Goal: Task Accomplishment & Management: Complete application form

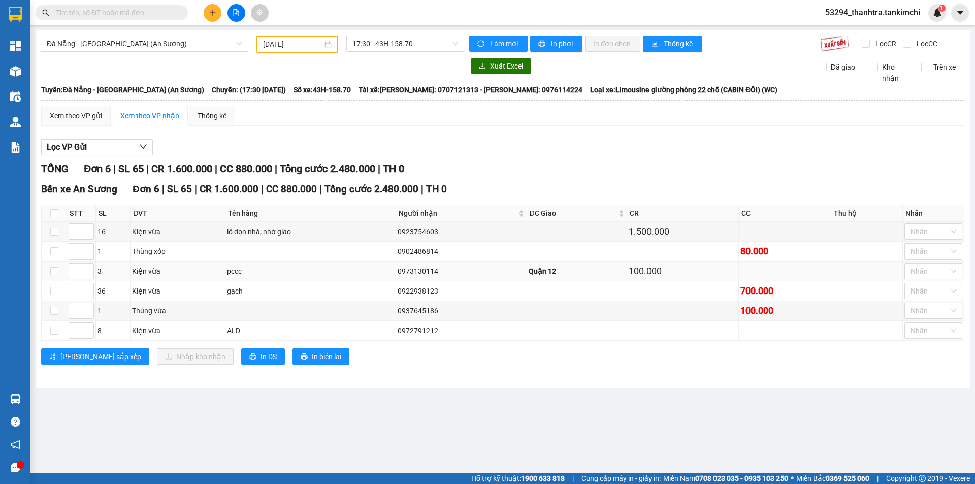
click at [433, 274] on div "0973130114" at bounding box center [461, 271] width 127 height 11
copy div "0973130114"
click at [274, 395] on main "[GEOGRAPHIC_DATA] - [GEOGRAPHIC_DATA] (An Sương) [DATE] 17:30 - 43H-158.70 Làm …" at bounding box center [487, 236] width 975 height 473
click at [433, 290] on div "0922938123" at bounding box center [461, 290] width 127 height 11
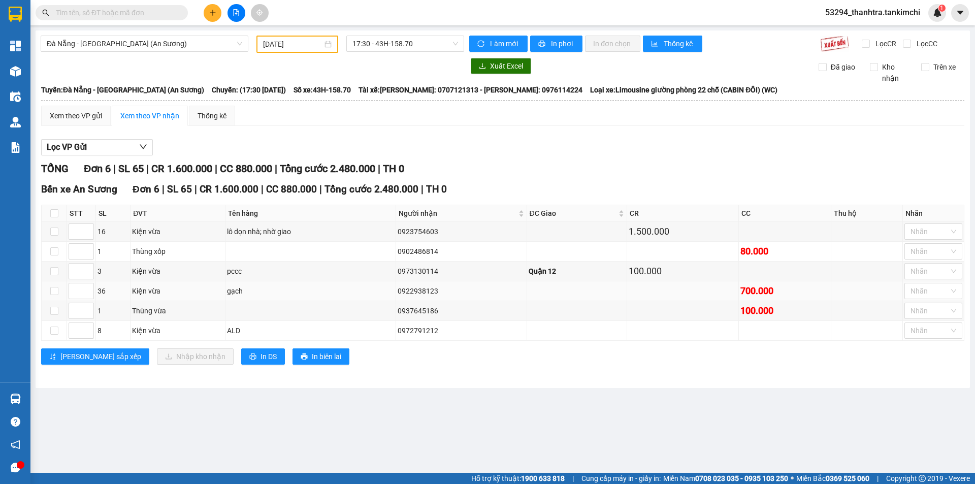
click at [433, 290] on div "0922938123" at bounding box center [461, 290] width 127 height 11
copy div "0922938123"
copy tr "36 Kiện vừa gạch 0922938123 700.000"
drag, startPoint x: 99, startPoint y: 290, endPoint x: 743, endPoint y: 304, distance: 644.7
click at [766, 298] on tr "36 Kiện vừa gạch 0922938123 700.000 Nhãn" at bounding box center [503, 291] width 923 height 20
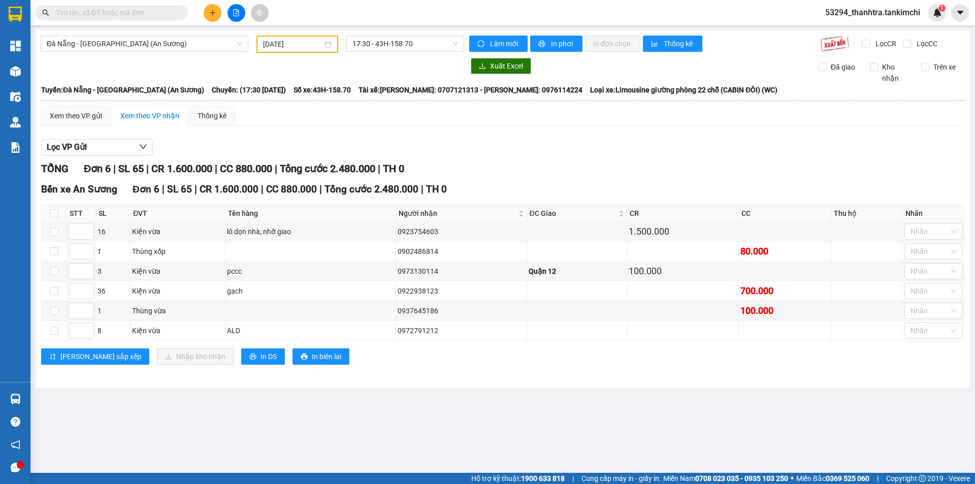
drag, startPoint x: 391, startPoint y: 420, endPoint x: 375, endPoint y: 412, distance: 17.5
click at [384, 421] on main "[GEOGRAPHIC_DATA] - [GEOGRAPHIC_DATA] (An Sương) [DATE] 17:30 - 43H-158.70 Làm …" at bounding box center [487, 236] width 975 height 473
click at [545, 45] on span "printer" at bounding box center [542, 44] width 9 height 8
click at [292, 45] on input "[DATE]" at bounding box center [292, 44] width 59 height 11
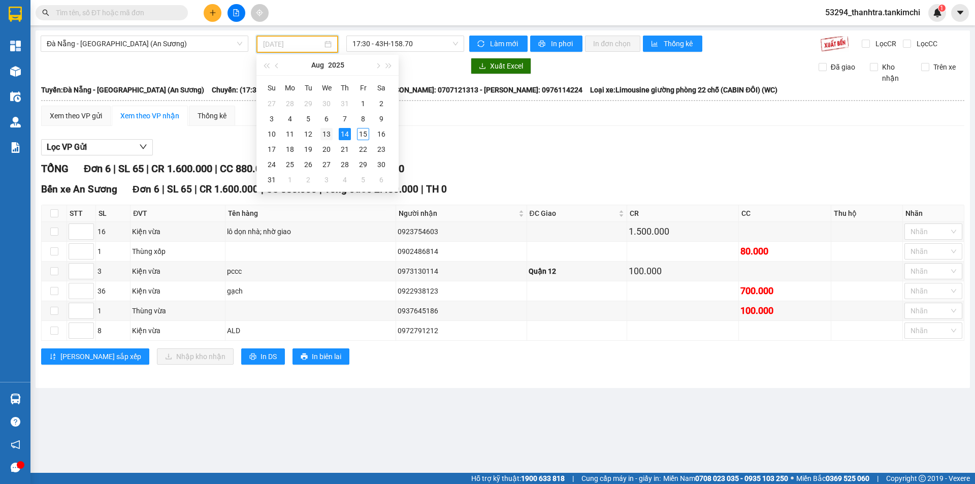
click at [323, 132] on div "13" at bounding box center [326, 134] width 12 height 12
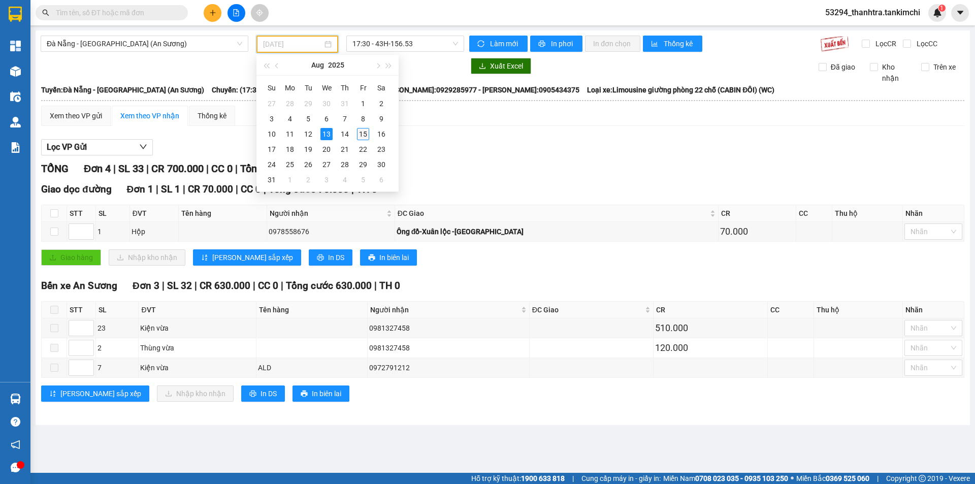
click at [361, 130] on div "15" at bounding box center [363, 134] width 12 height 12
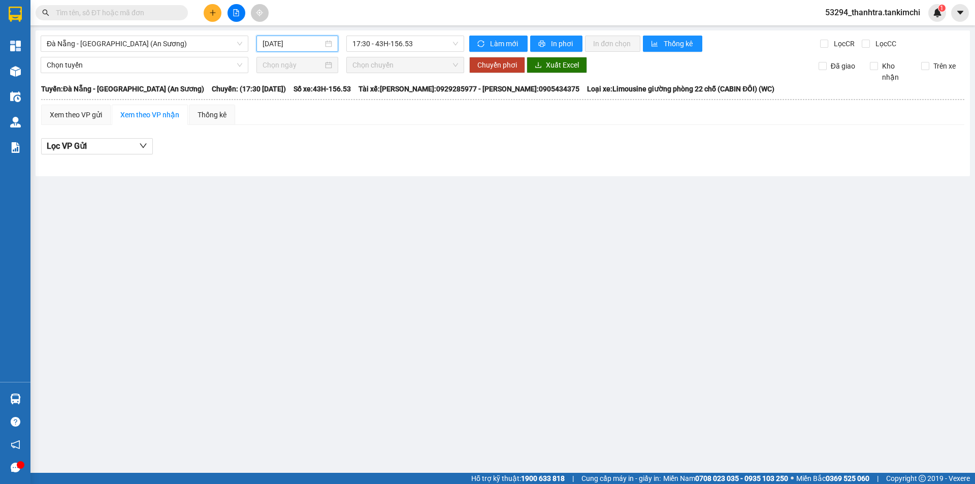
drag, startPoint x: 314, startPoint y: 42, endPoint x: 326, endPoint y: 82, distance: 41.7
click at [314, 42] on input "[DATE]" at bounding box center [293, 43] width 60 height 11
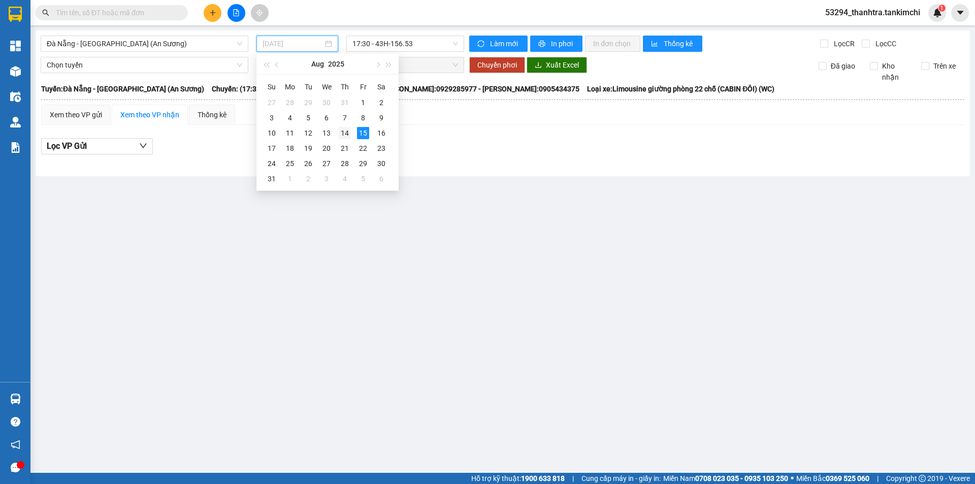
click at [340, 127] on div "14" at bounding box center [345, 133] width 12 height 12
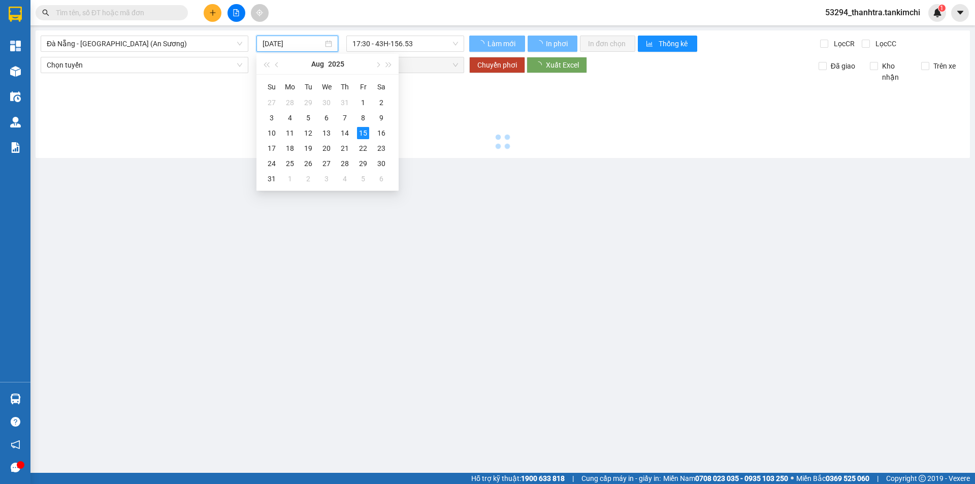
type input "[DATE]"
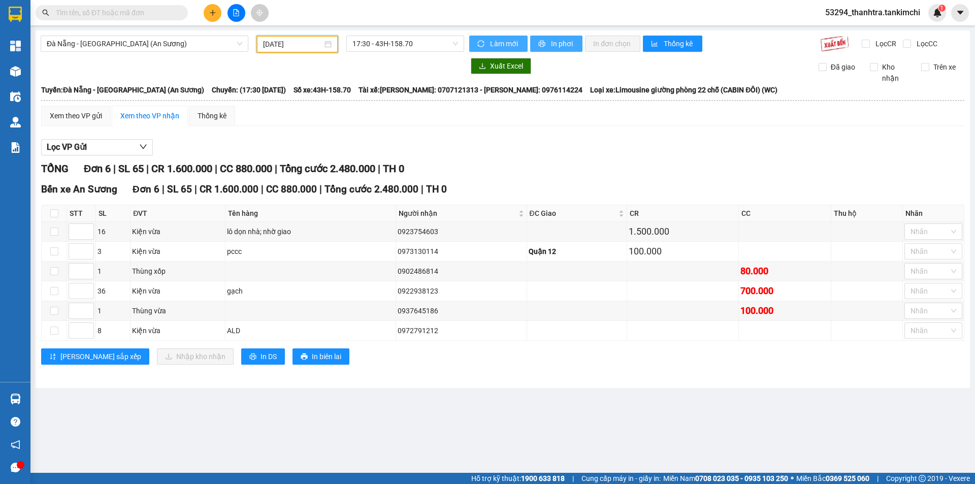
drag, startPoint x: 552, startPoint y: 44, endPoint x: 525, endPoint y: 46, distance: 26.5
click at [551, 44] on span "In phơi" at bounding box center [562, 43] width 23 height 11
click at [207, 15] on button at bounding box center [213, 13] width 18 height 18
click at [215, 34] on div at bounding box center [216, 38] width 13 height 11
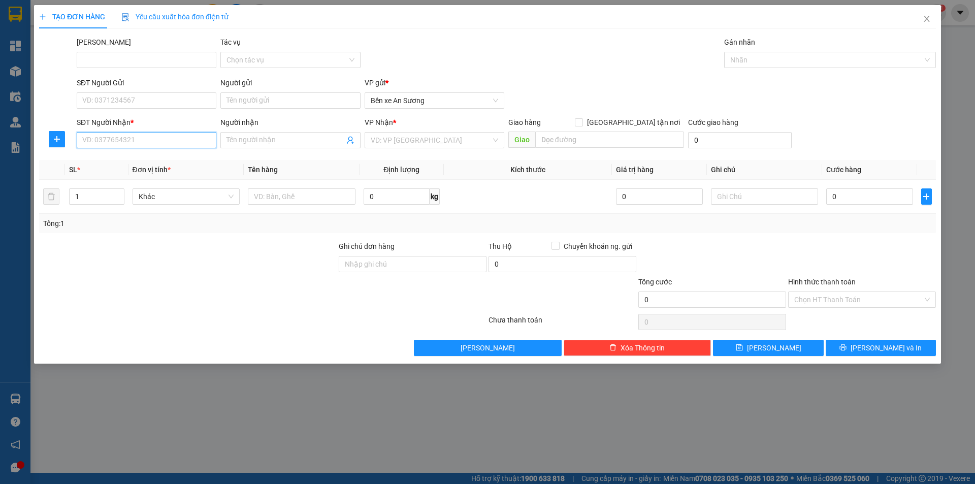
click at [107, 136] on input "SĐT Người Nhận *" at bounding box center [147, 140] width 140 height 16
type input "0971889098"
click at [113, 156] on div "0971889098 - [PERSON_NAME]" at bounding box center [146, 160] width 127 height 11
type input "[PERSON_NAME]"
click at [152, 203] on span "Hàng thông thường" at bounding box center [186, 196] width 95 height 15
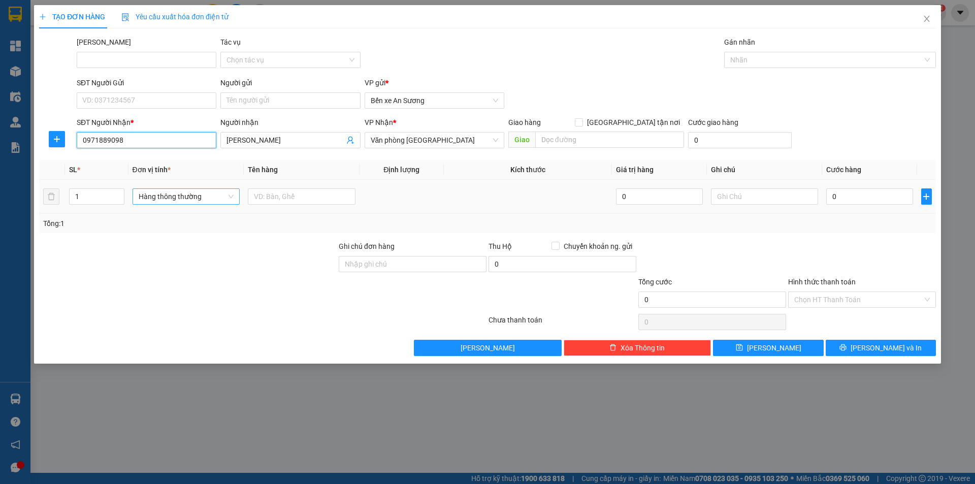
type input "0971889098"
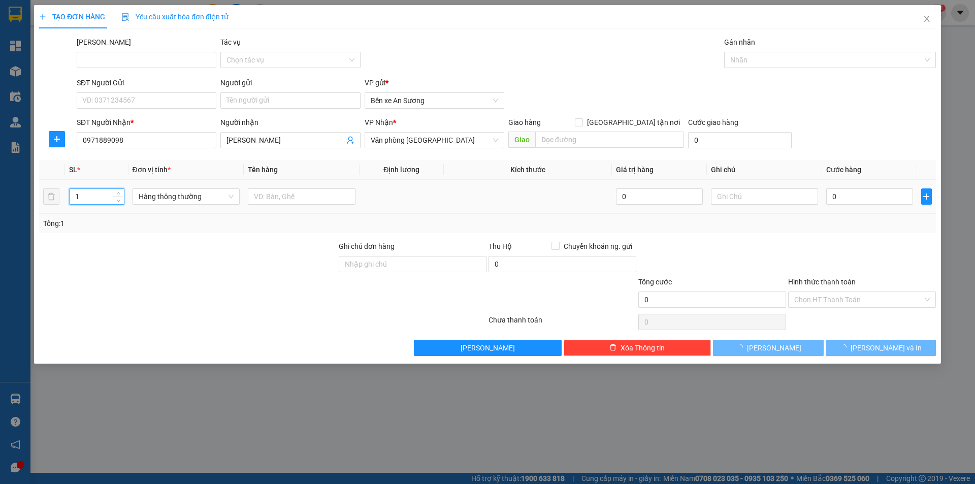
click at [100, 192] on input "1" at bounding box center [97, 196] width 54 height 15
type input "2"
click at [203, 204] on span "Hàng thông thường" at bounding box center [186, 196] width 95 height 15
type input "2"
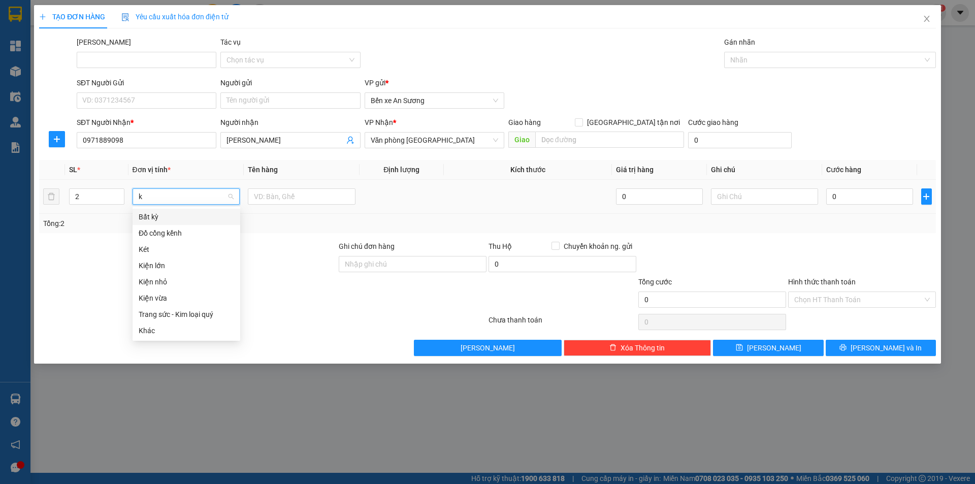
scroll to position [0, 0]
type input "kiện"
click at [262, 198] on input "text" at bounding box center [302, 196] width 108 height 16
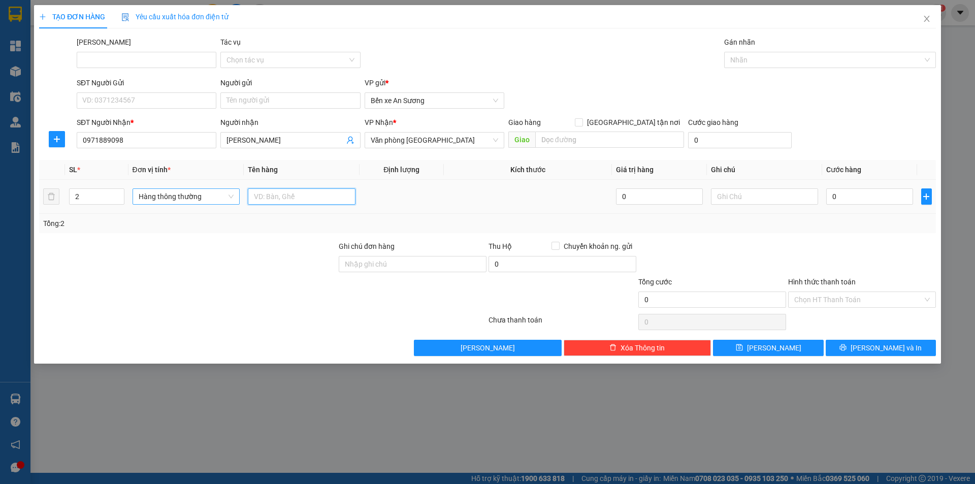
drag, startPoint x: 194, startPoint y: 204, endPoint x: 195, endPoint y: 197, distance: 7.6
click at [195, 202] on div "Hàng thông thường" at bounding box center [187, 196] width 108 height 16
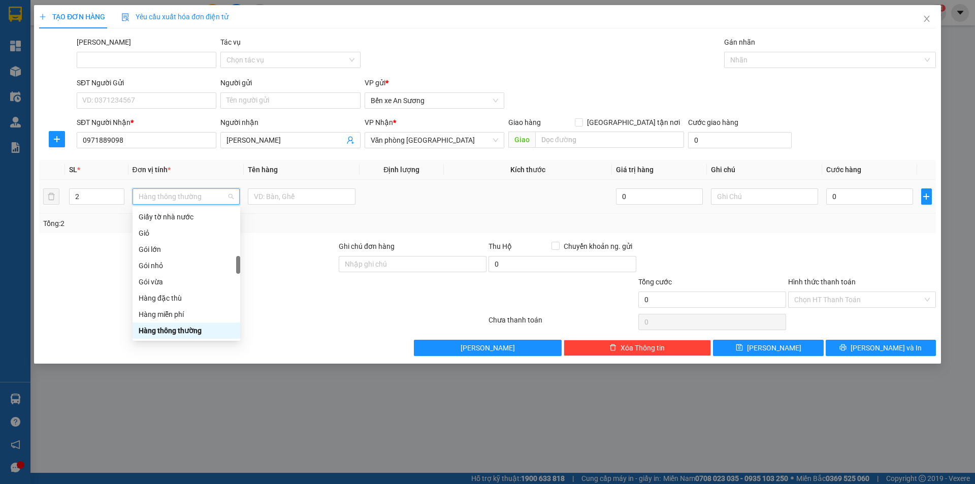
click at [195, 197] on span "Hàng thông thường" at bounding box center [186, 196] width 95 height 15
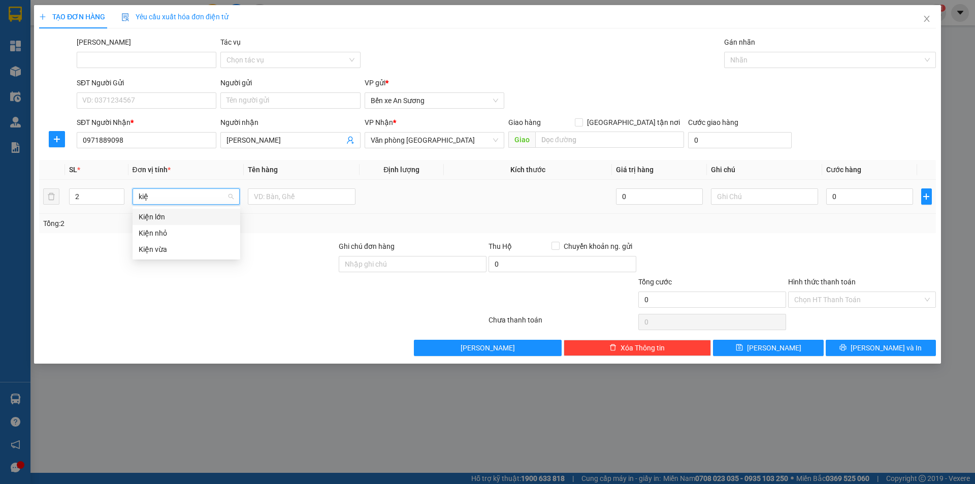
type input "kiện"
click at [186, 244] on div "Kiện vừa" at bounding box center [186, 249] width 95 height 11
click at [260, 198] on input "text" at bounding box center [302, 196] width 108 height 16
type input ","
type input "mica"
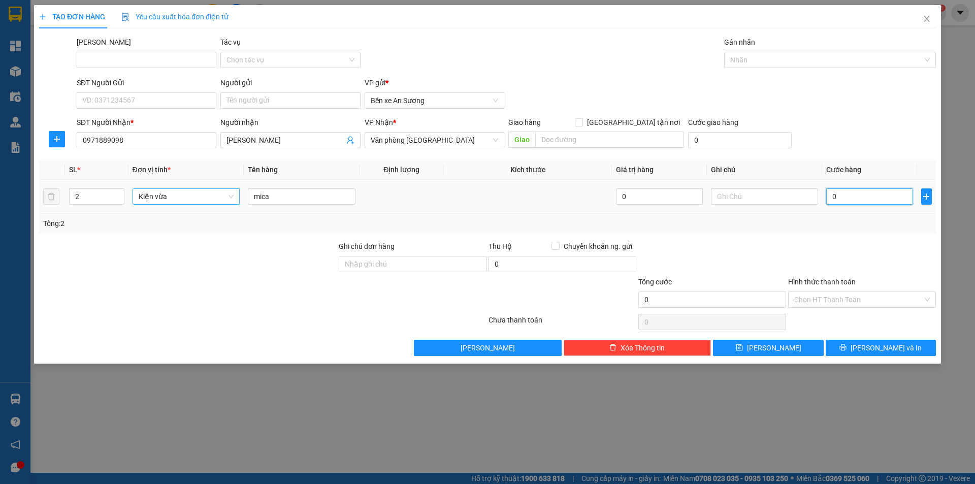
click at [835, 195] on input "0" at bounding box center [869, 196] width 86 height 16
type input "3"
type input "35"
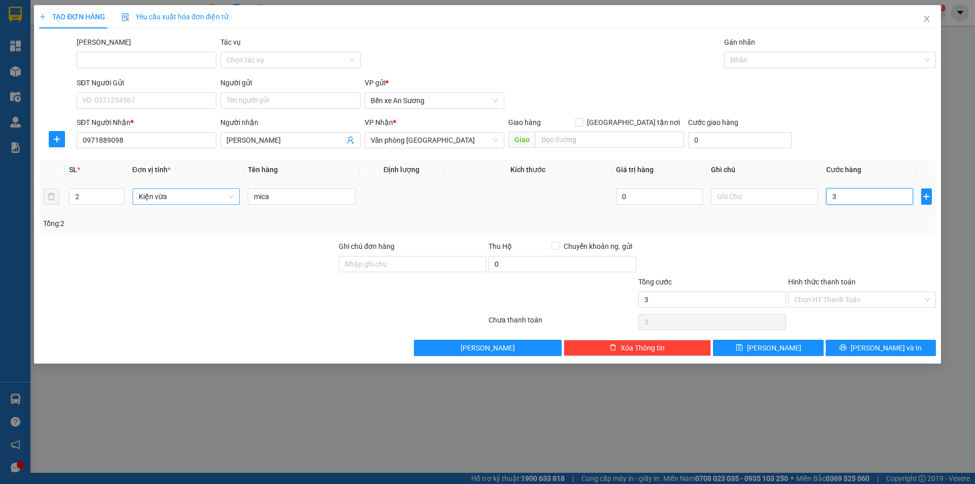
type input "35"
type input "350"
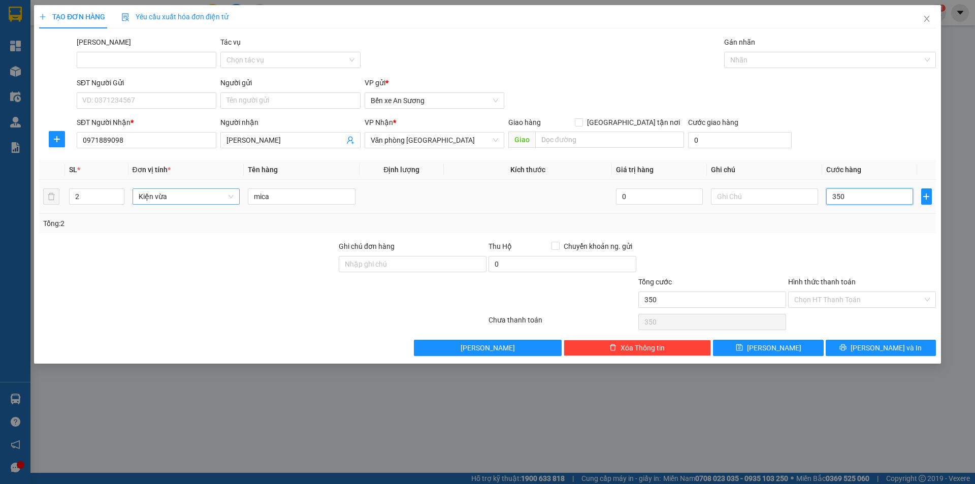
type input "3.500"
type input "35.000"
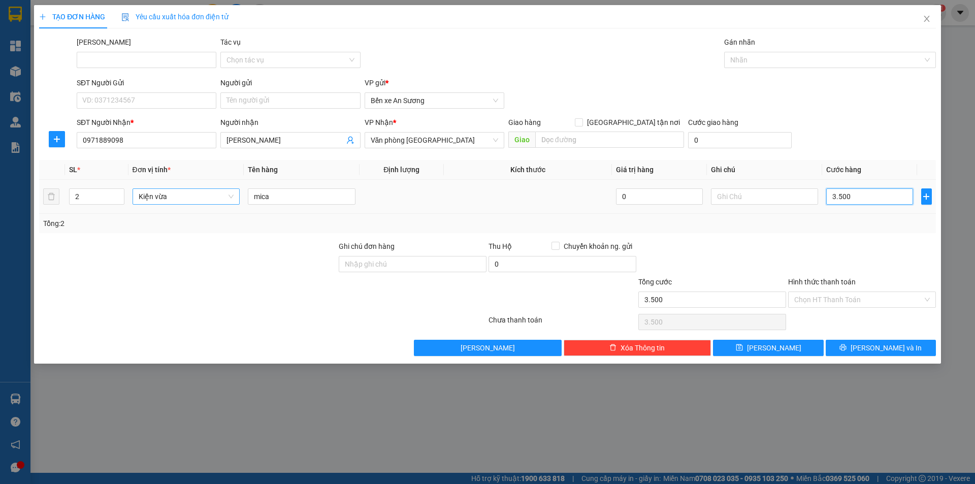
type input "35.000"
type input "350.000"
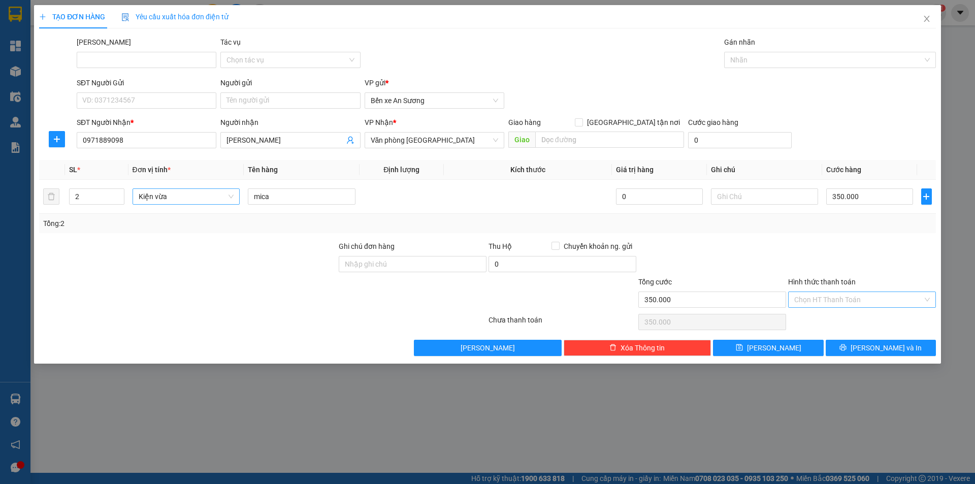
click at [823, 298] on input "Hình thức thanh toán" at bounding box center [858, 299] width 128 height 15
click at [811, 317] on div "Tại văn phòng" at bounding box center [862, 319] width 136 height 11
type input "0"
click at [847, 345] on button "[PERSON_NAME] và In" at bounding box center [881, 348] width 110 height 16
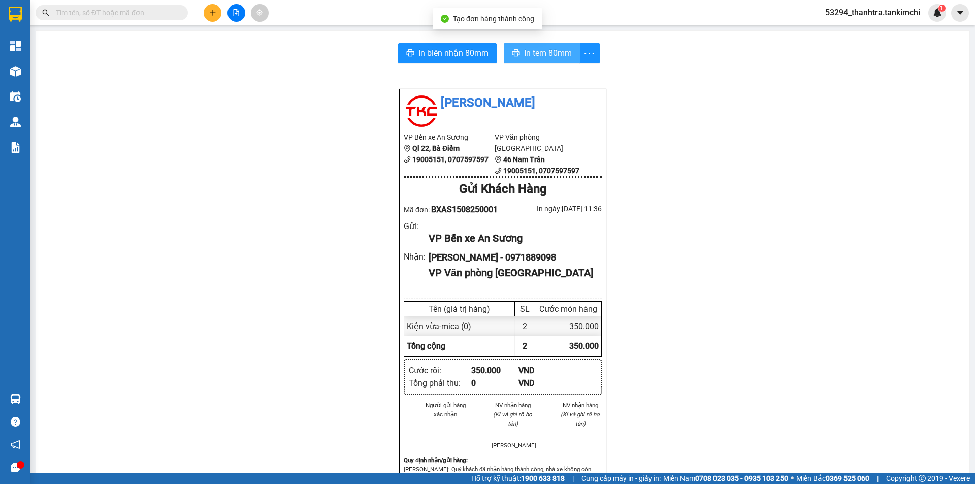
click at [524, 58] on span "In tem 80mm" at bounding box center [548, 53] width 48 height 13
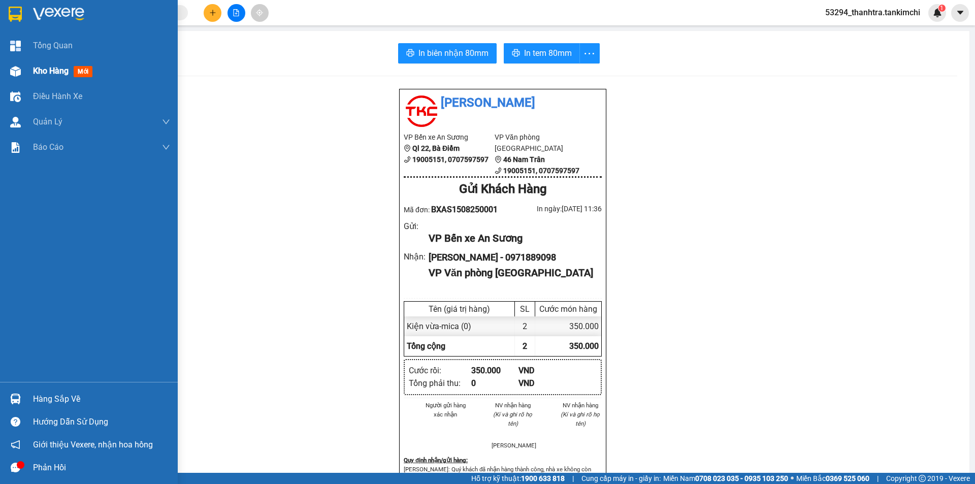
click at [35, 69] on span "Kho hàng" at bounding box center [51, 71] width 36 height 10
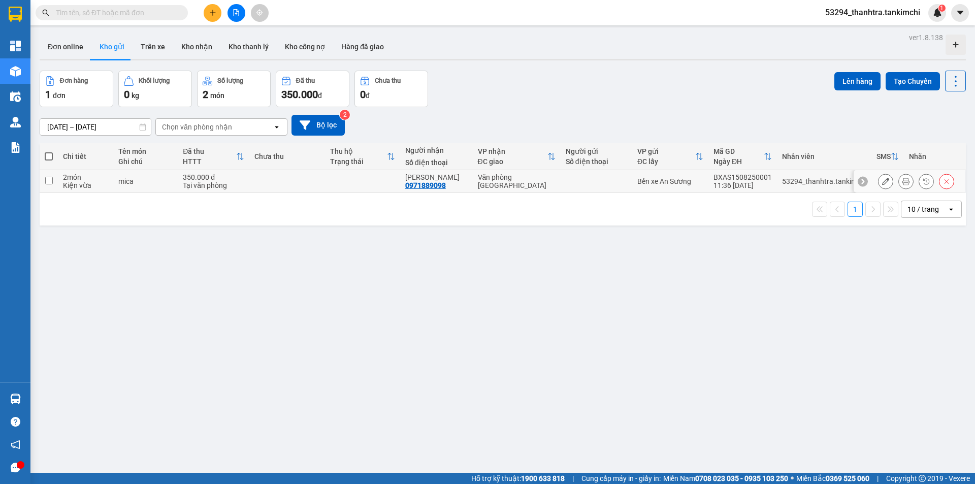
click at [879, 180] on button at bounding box center [886, 182] width 14 height 18
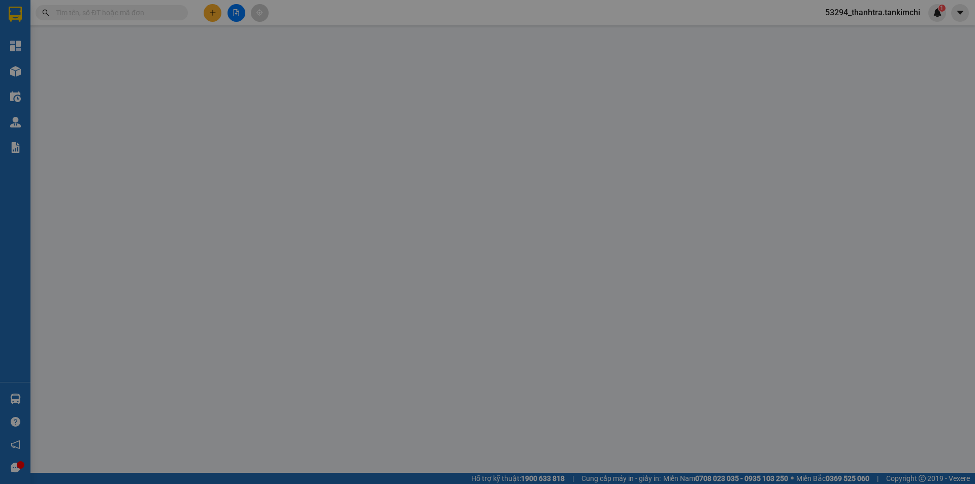
type input "0971889098"
type input "[PERSON_NAME]"
type input "350.000"
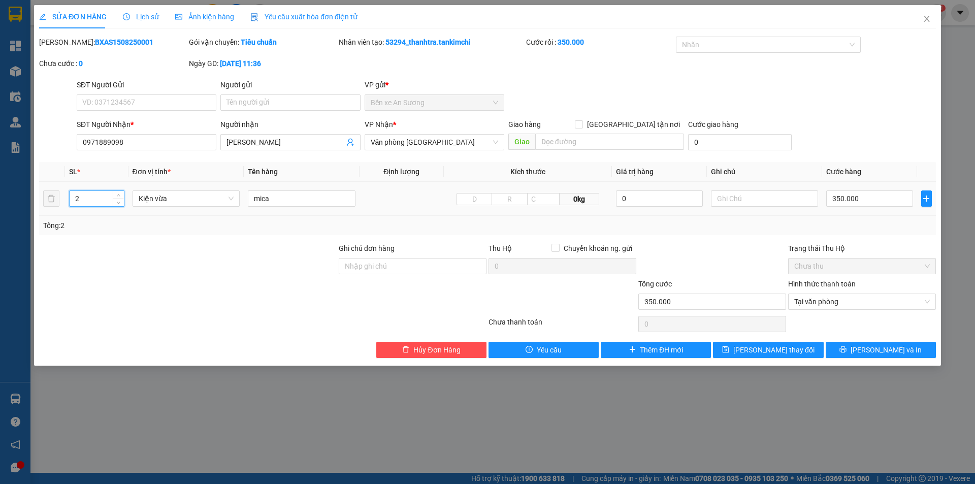
click at [108, 203] on input "2" at bounding box center [97, 198] width 54 height 15
type input "3"
click at [854, 345] on button "[PERSON_NAME] và In" at bounding box center [881, 350] width 110 height 16
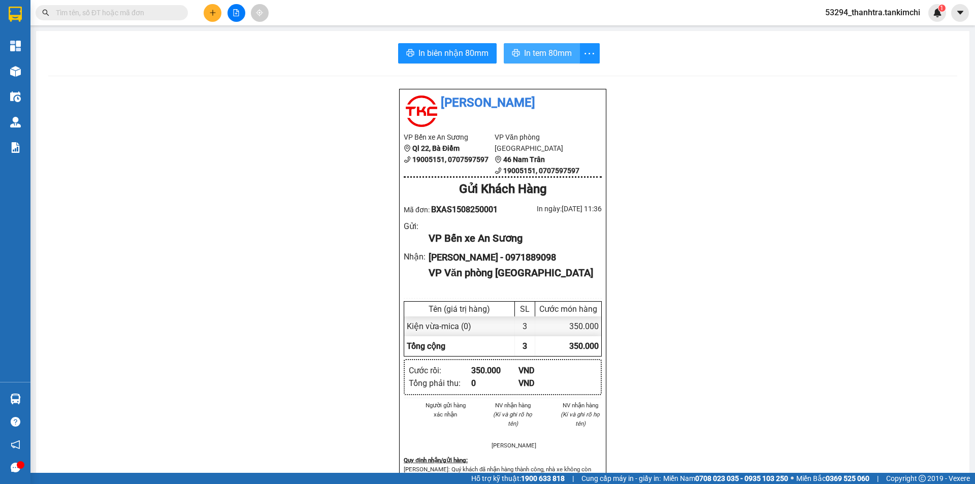
click at [555, 49] on span "In tem 80mm" at bounding box center [548, 53] width 48 height 13
click at [677, 240] on div "Tân Kim Chi VP Bến xe An Sương Ql 22, Bà Điểm 19005151, 0707597597 VP Văn phòng…" at bounding box center [502, 442] width 909 height 708
